Goal: Check status: Check status

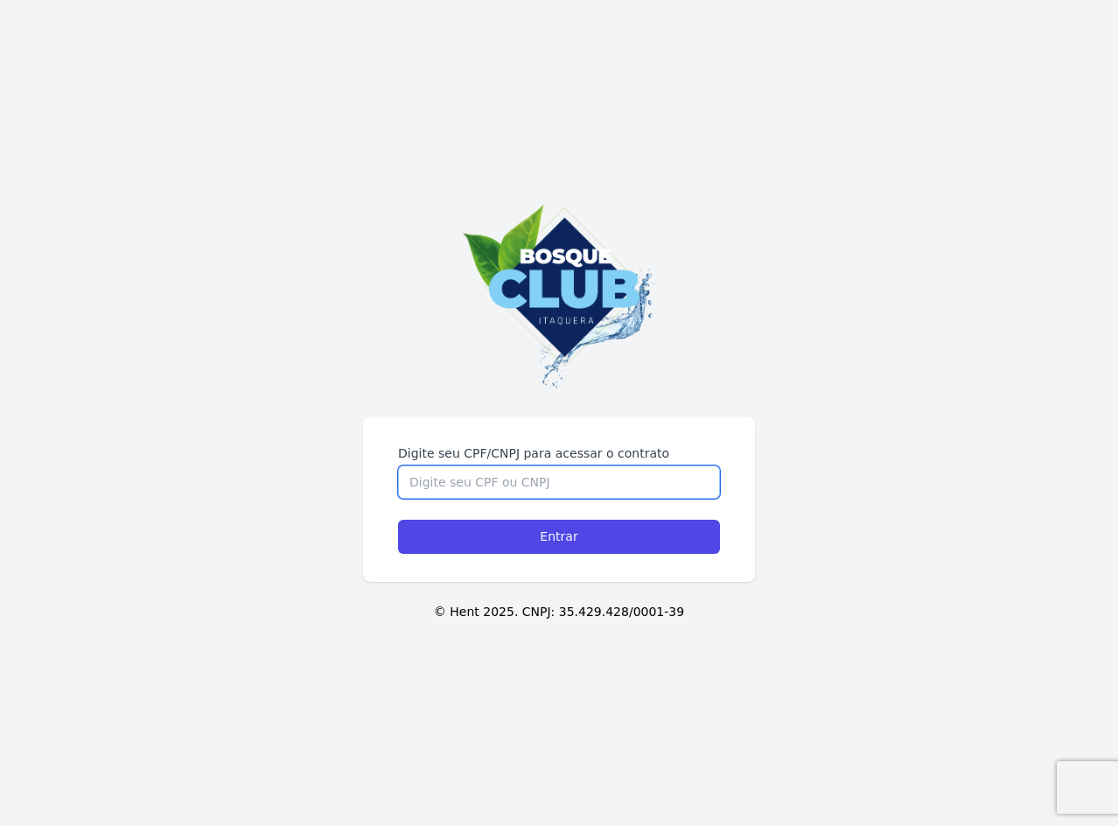
click at [578, 479] on input "Digite seu CPF/CNPJ para acessar o contrato" at bounding box center [559, 482] width 322 height 33
type input "37474363828"
click at [398, 520] on input "Entrar" at bounding box center [559, 537] width 322 height 34
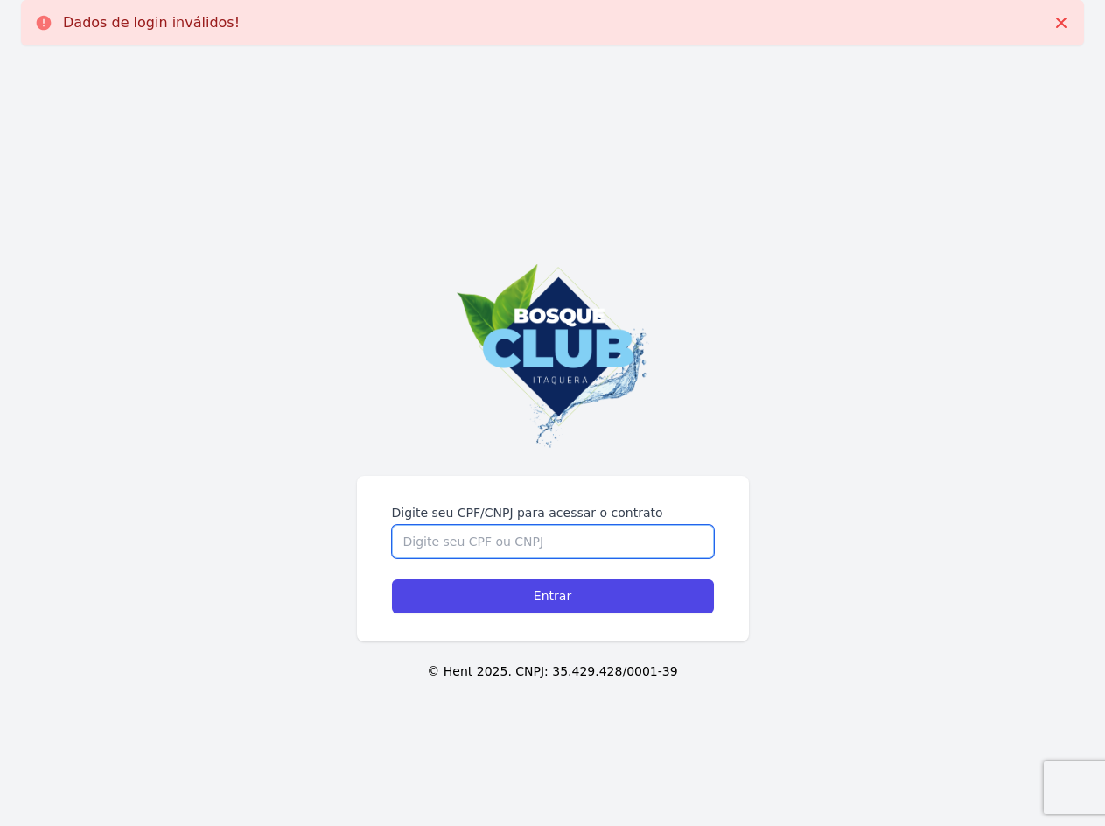
click at [566, 545] on input "Digite seu CPF/CNPJ para acessar o contrato" at bounding box center [553, 541] width 322 height 33
type input "37474363828"
click at [392, 579] on input "Entrar" at bounding box center [553, 596] width 322 height 34
